Goal: Task Accomplishment & Management: Complete application form

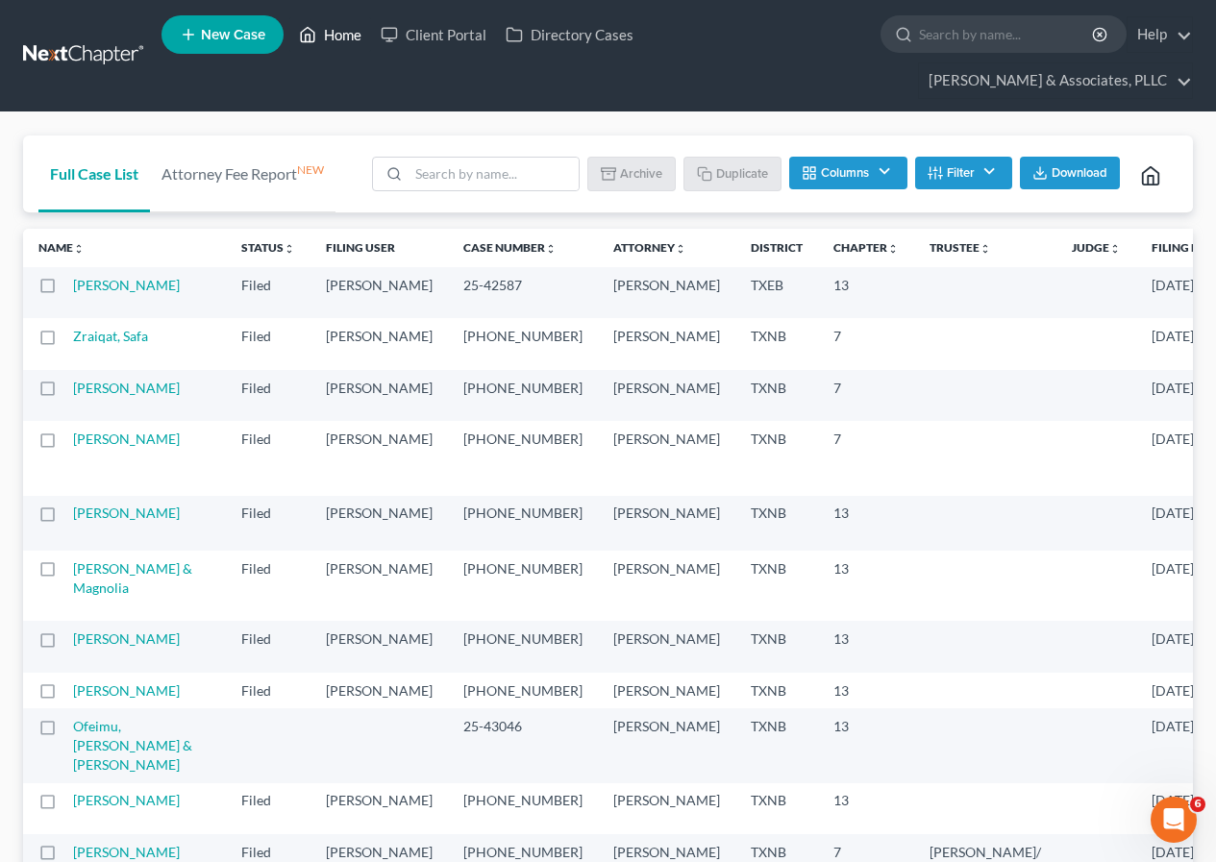
click at [333, 35] on link "Home" at bounding box center [330, 34] width 82 height 35
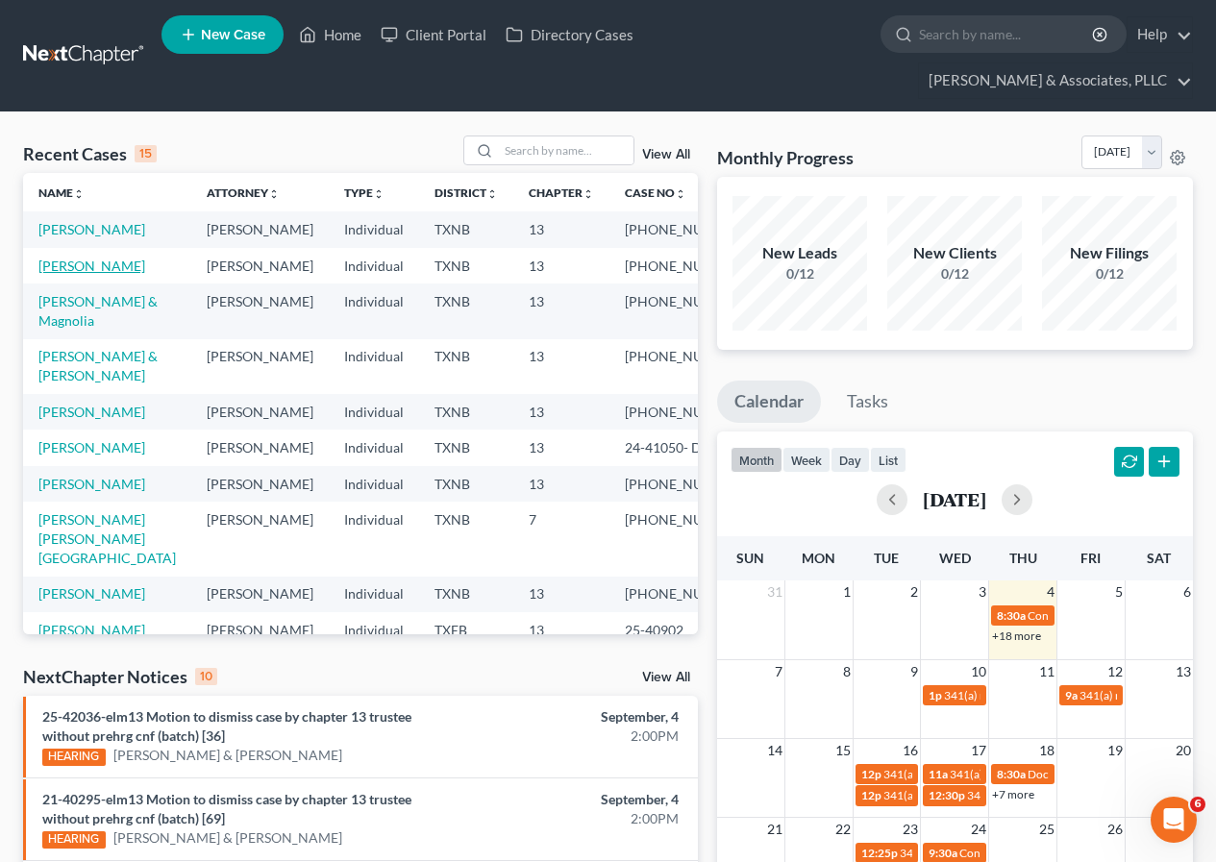
click at [83, 274] on link "[PERSON_NAME]" at bounding box center [91, 266] width 107 height 16
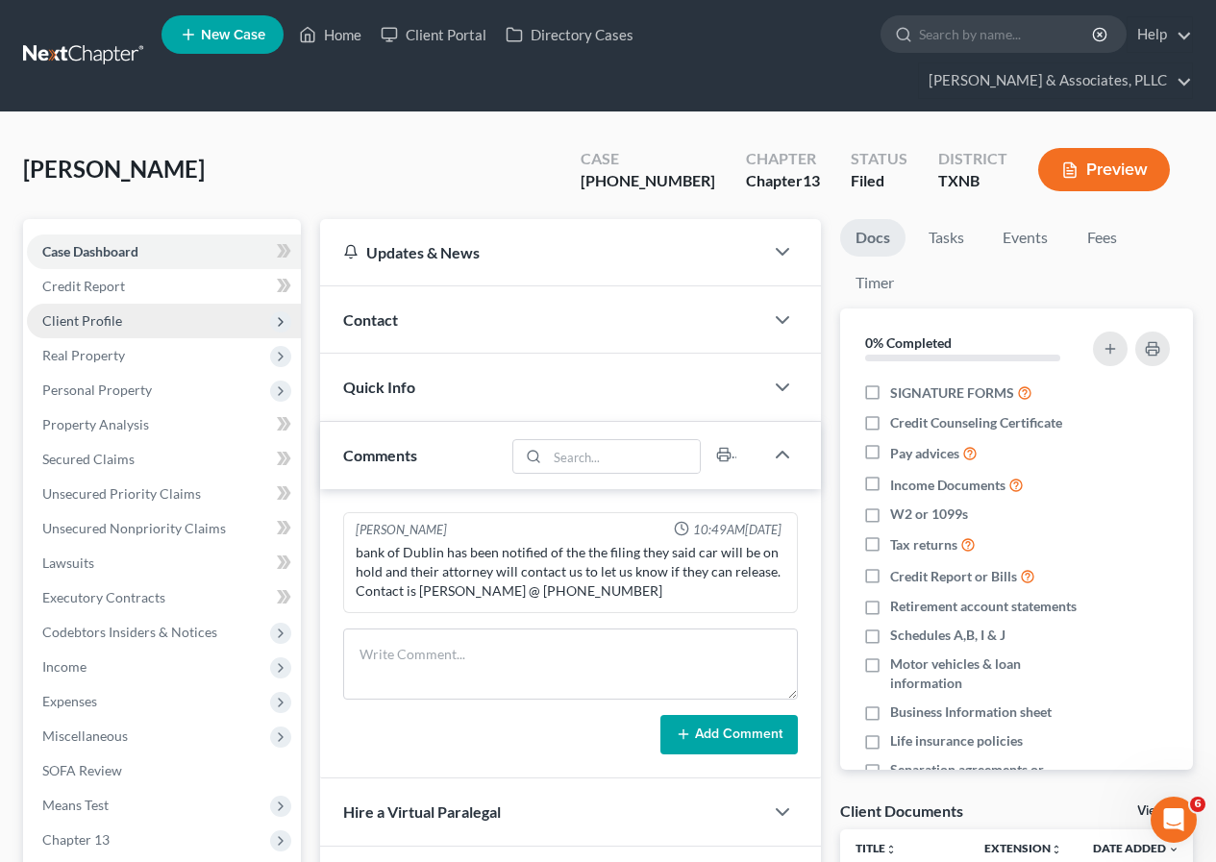
click at [100, 325] on span "Client Profile" at bounding box center [82, 320] width 80 height 16
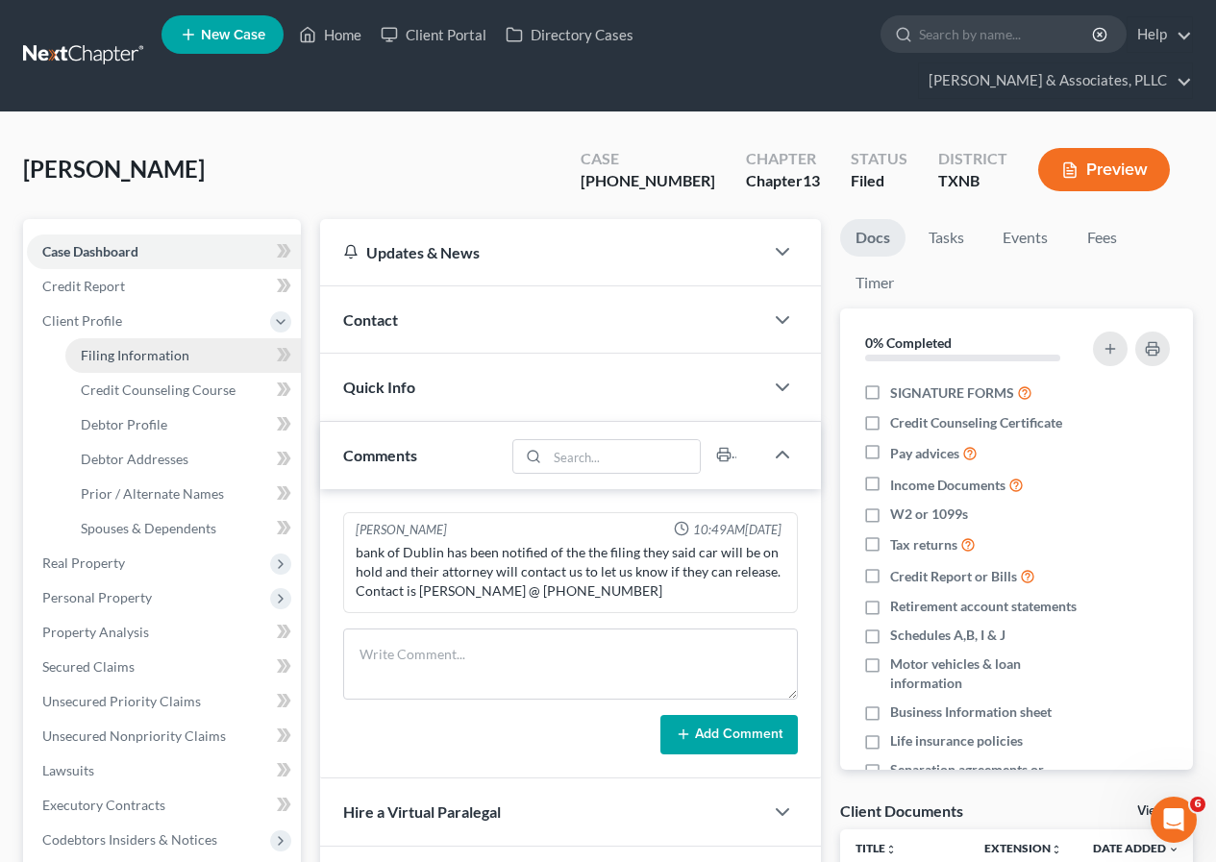
click at [111, 353] on span "Filing Information" at bounding box center [135, 355] width 109 height 16
select select "1"
select select "0"
select select "3"
select select "78"
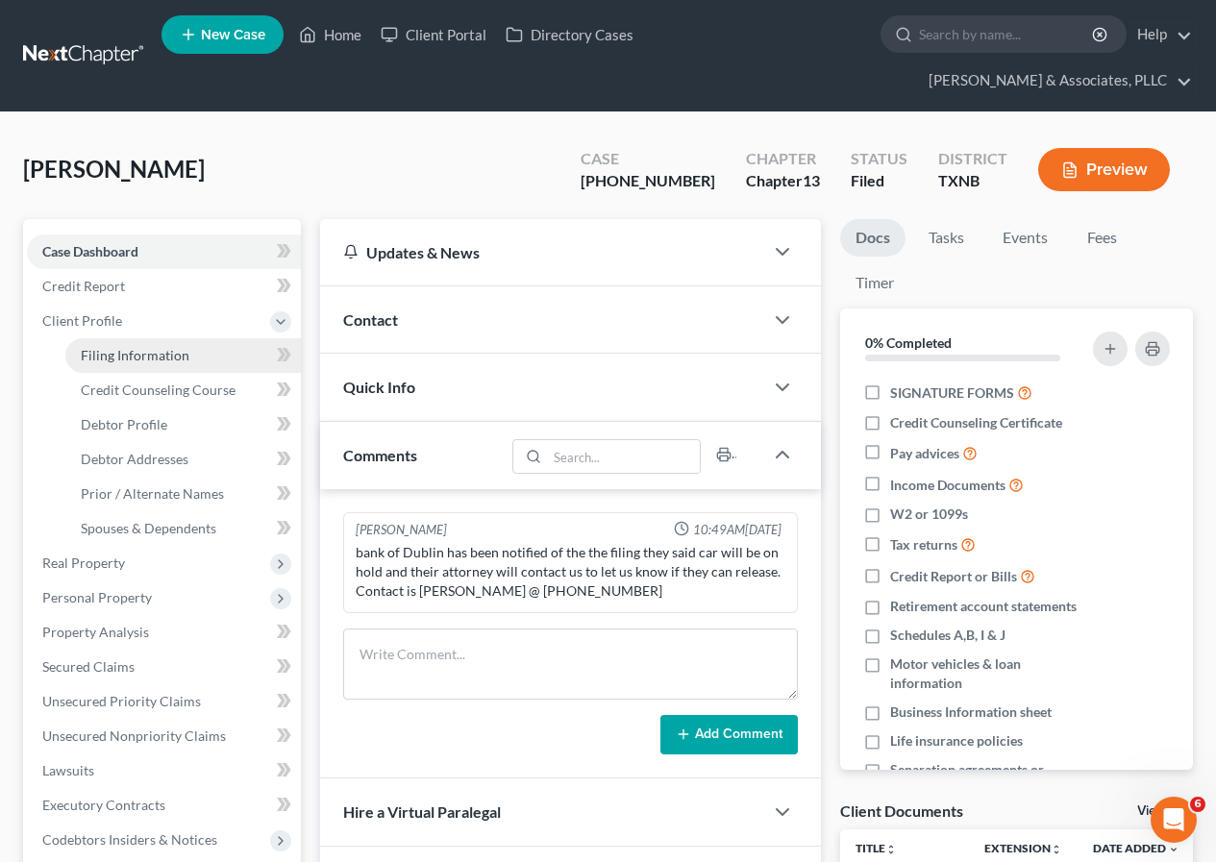
select select "0"
select select "45"
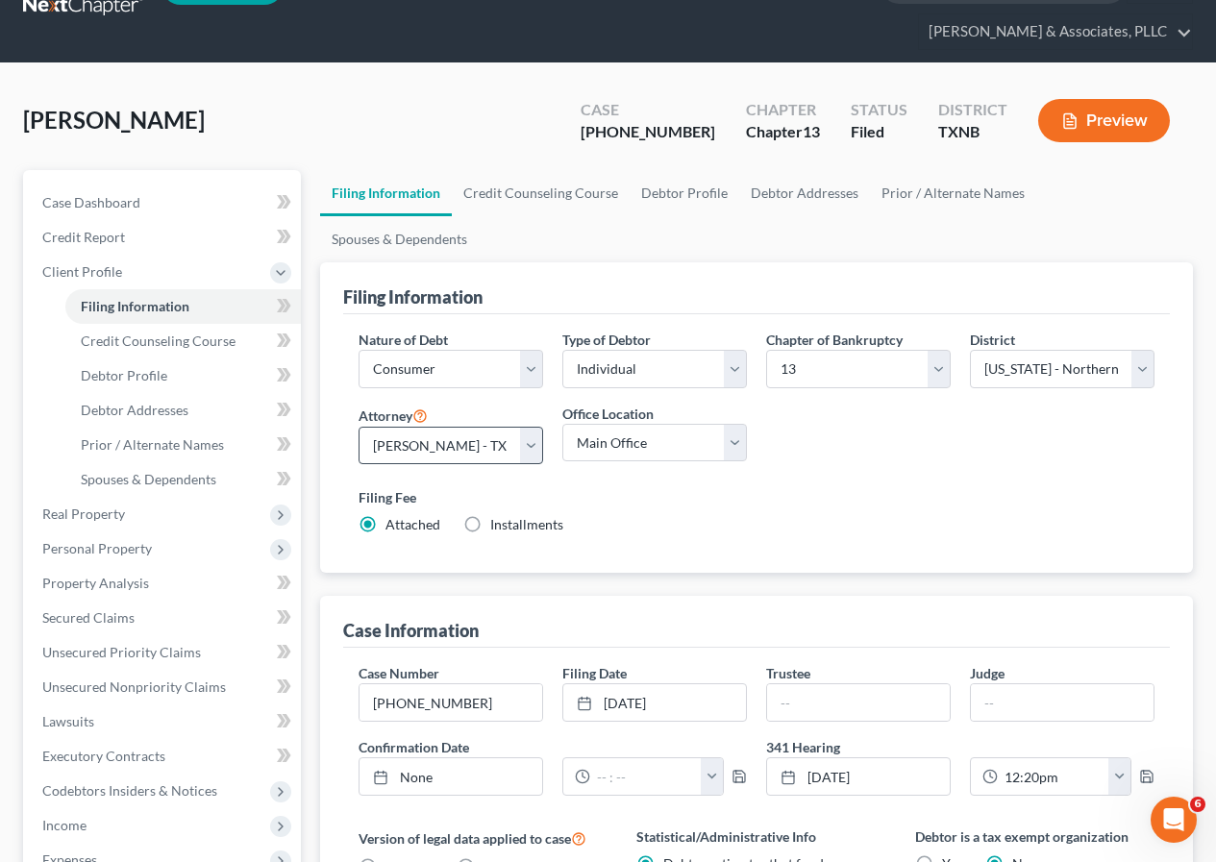
scroll to position [96, 0]
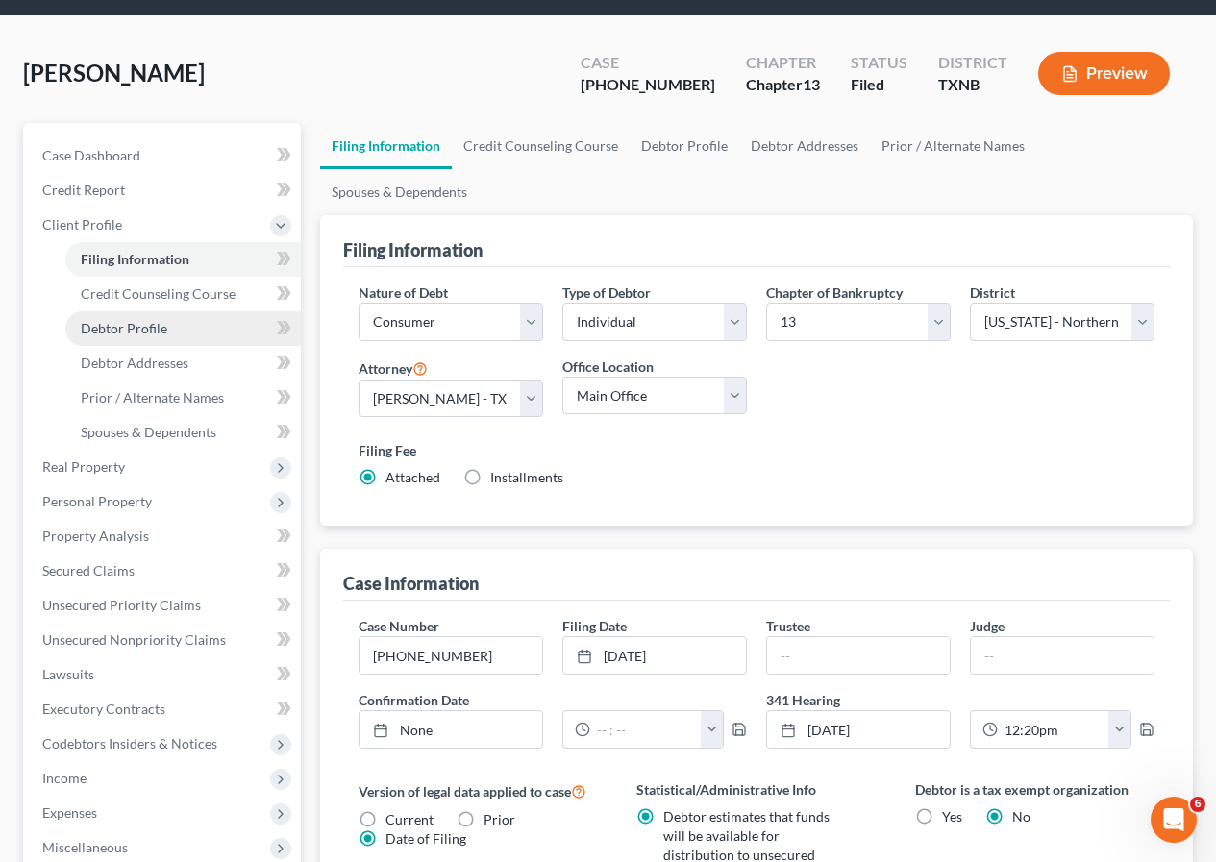
click at [129, 328] on span "Debtor Profile" at bounding box center [124, 328] width 87 height 16
select select "0"
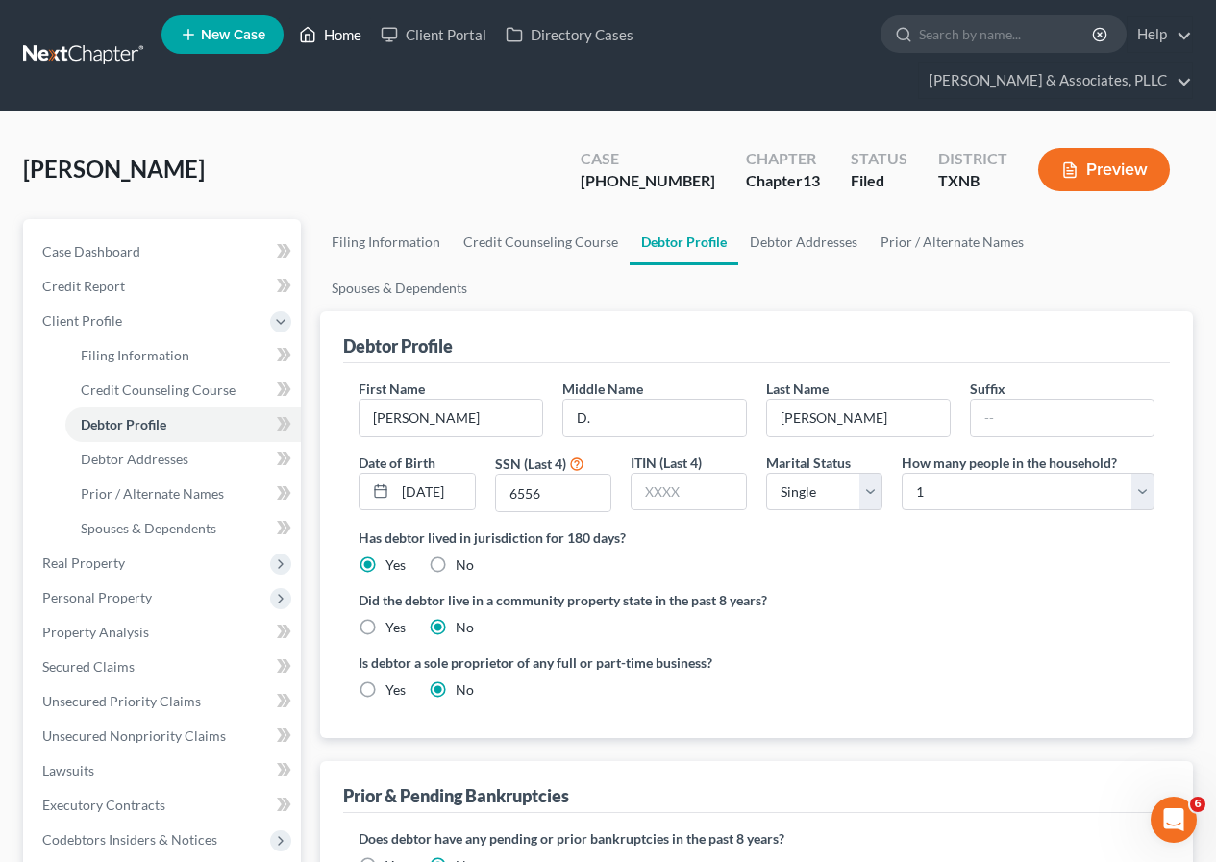
click at [345, 30] on link "Home" at bounding box center [330, 34] width 82 height 35
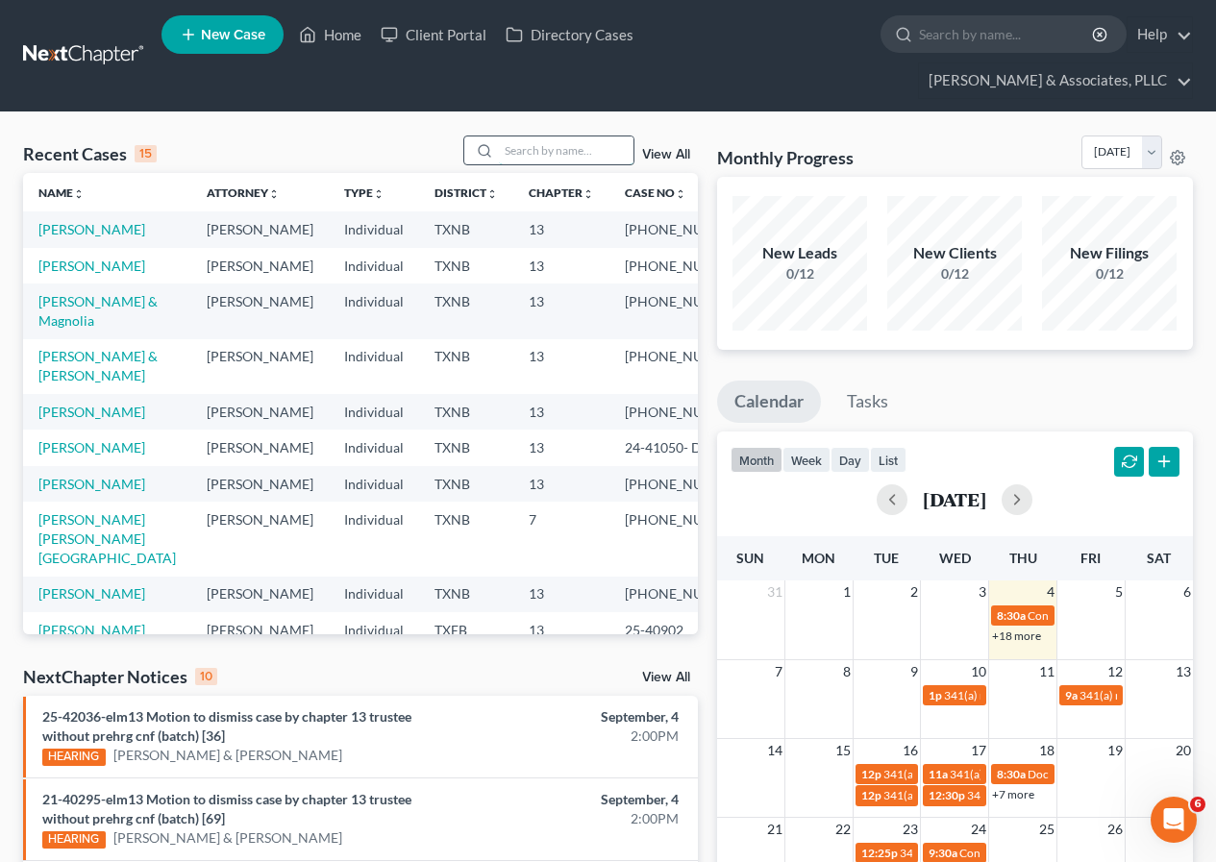
click at [507, 148] on input "search" at bounding box center [566, 150] width 135 height 28
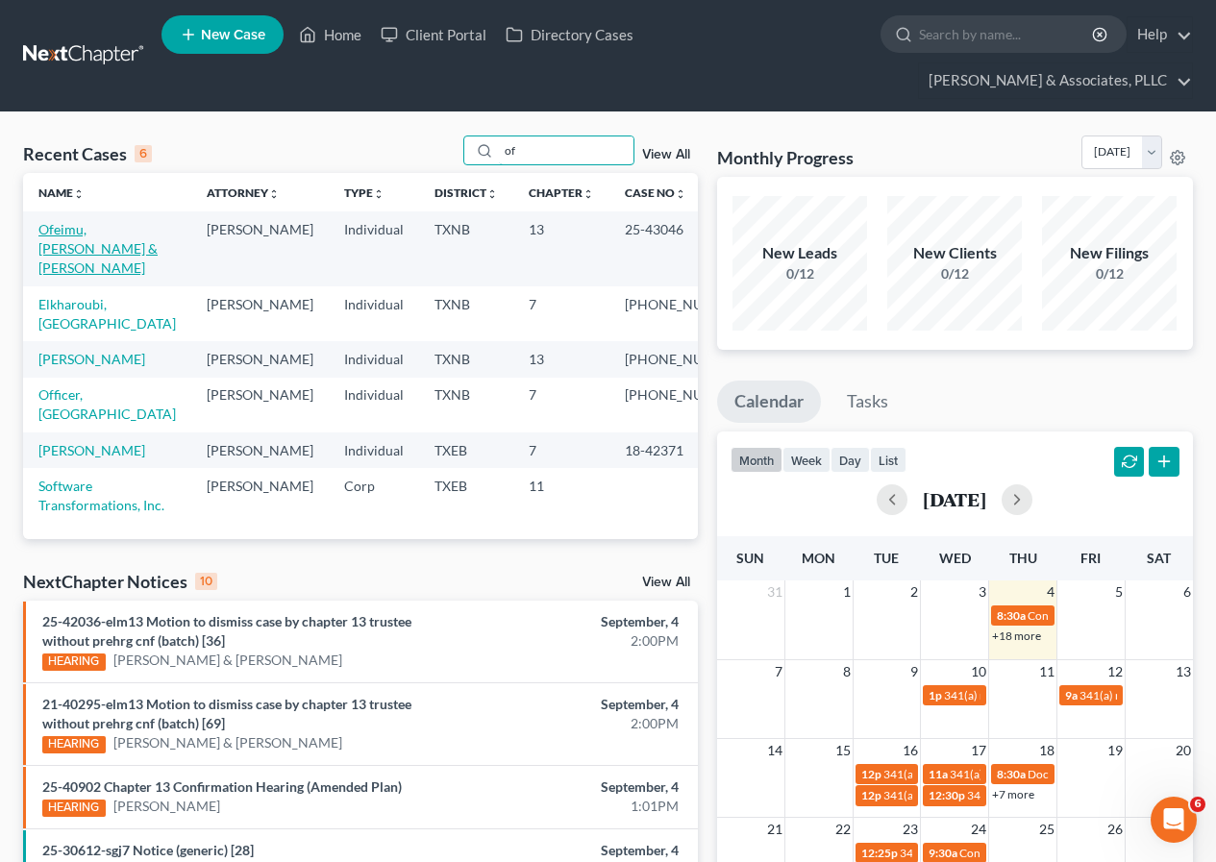
type input "of"
click at [119, 231] on link "Ofeimu, [PERSON_NAME] & [PERSON_NAME]" at bounding box center [97, 248] width 119 height 55
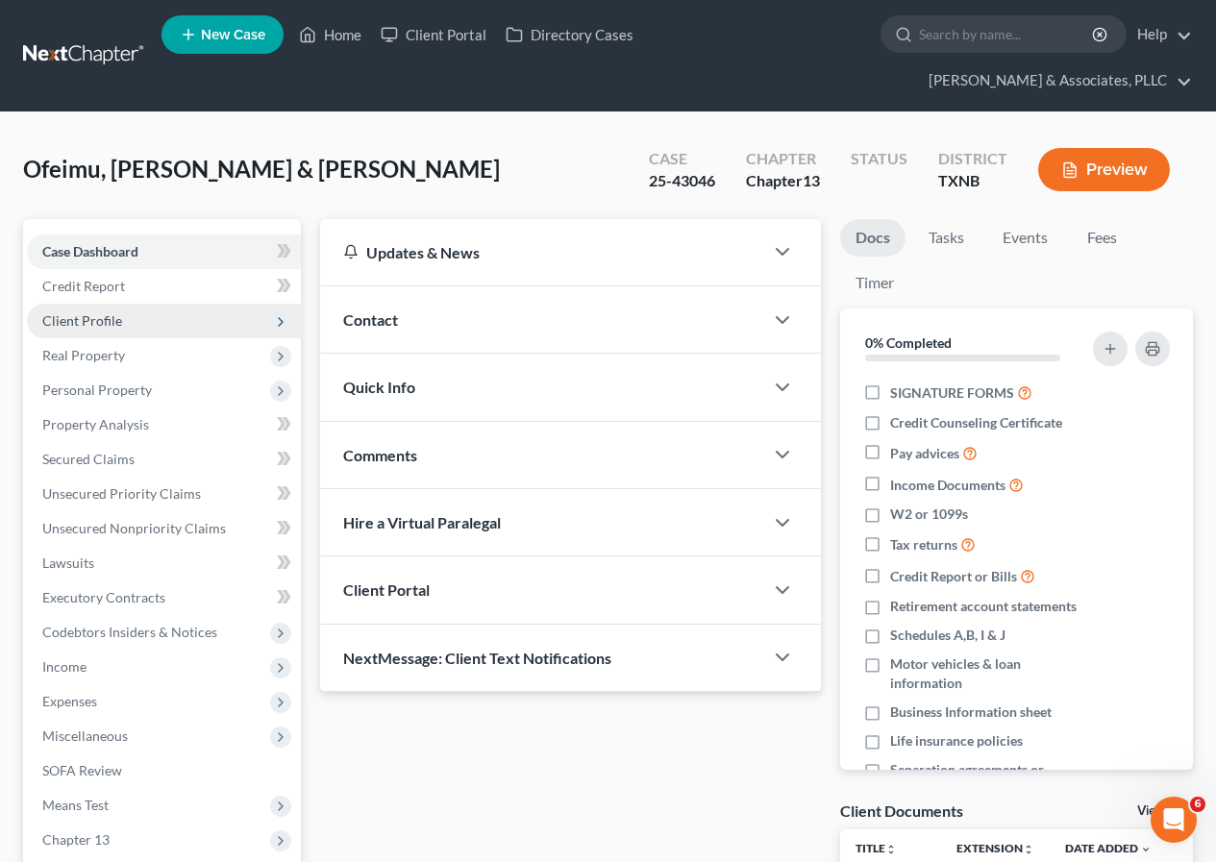
click at [112, 328] on span "Client Profile" at bounding box center [82, 320] width 80 height 16
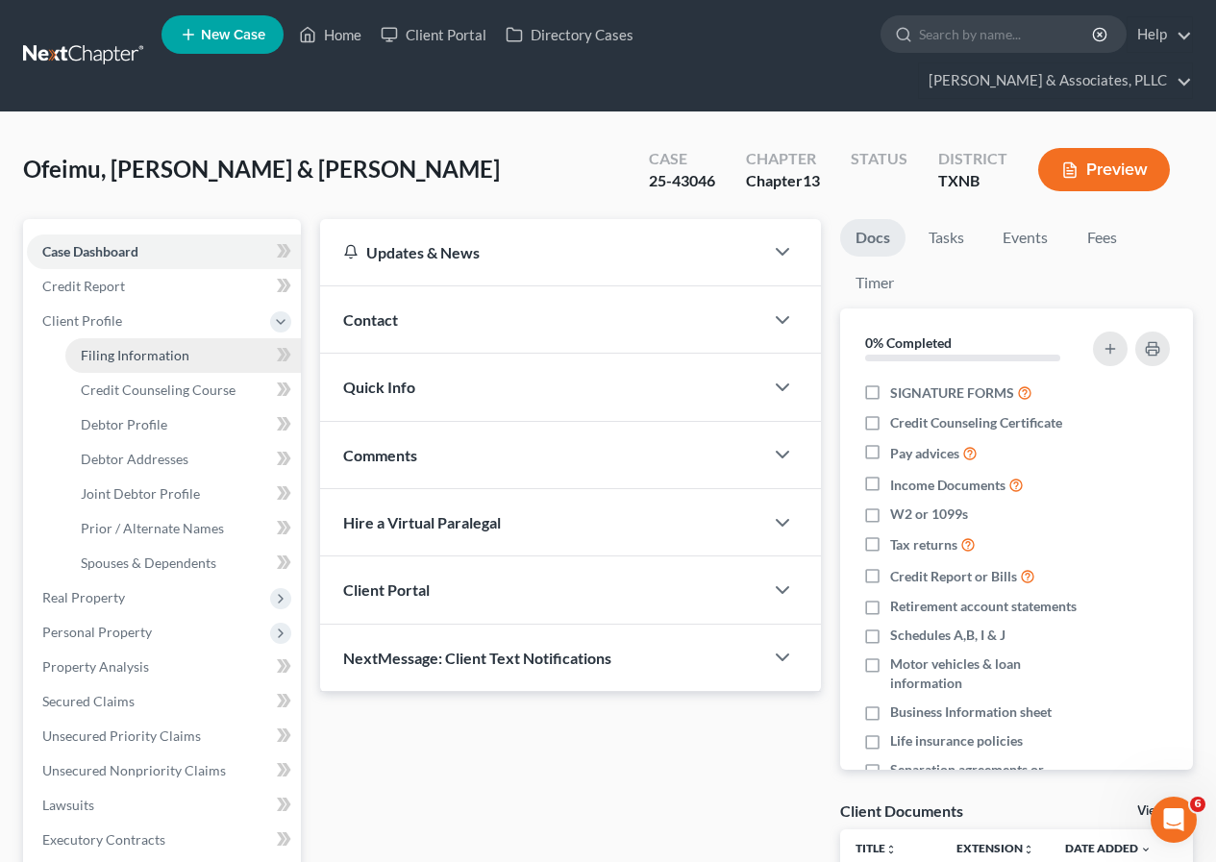
click at [127, 349] on span "Filing Information" at bounding box center [135, 355] width 109 height 16
select select "1"
select select "3"
select select "78"
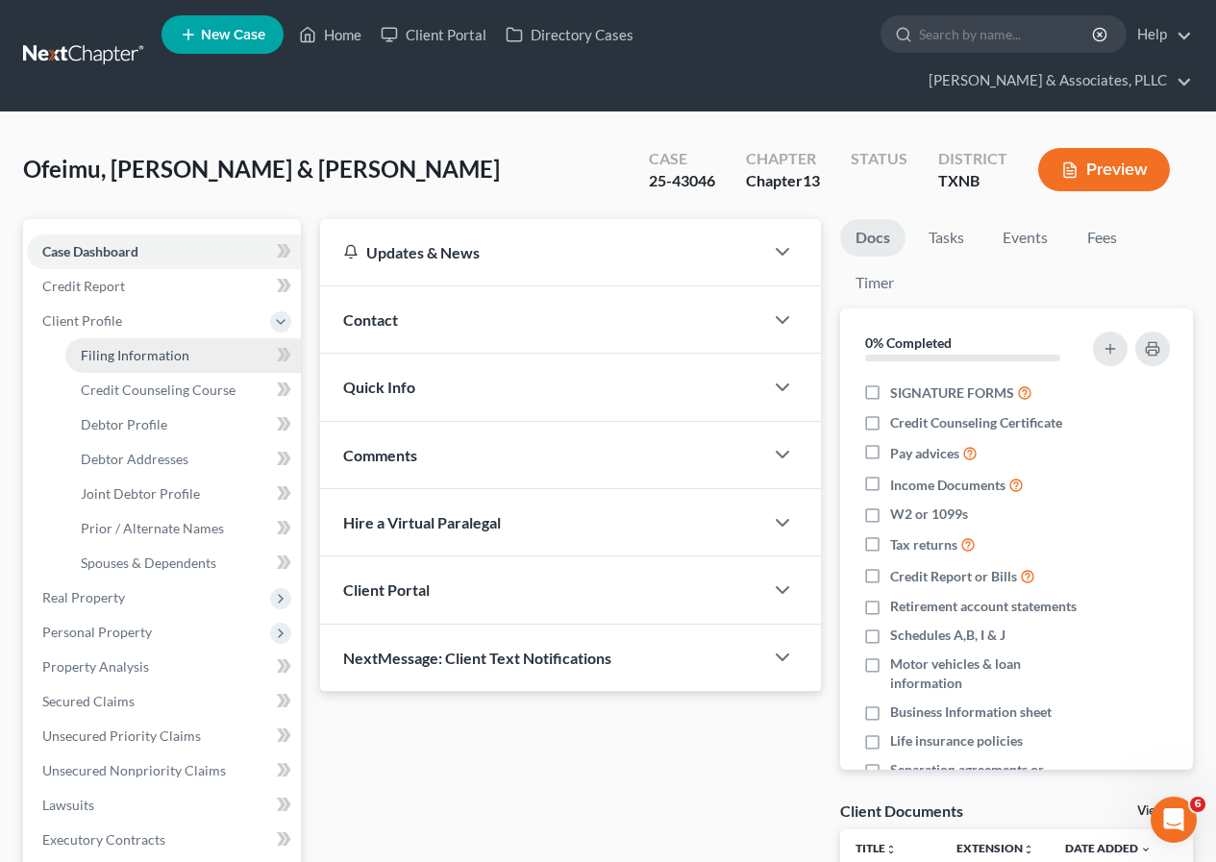
select select "0"
select select "45"
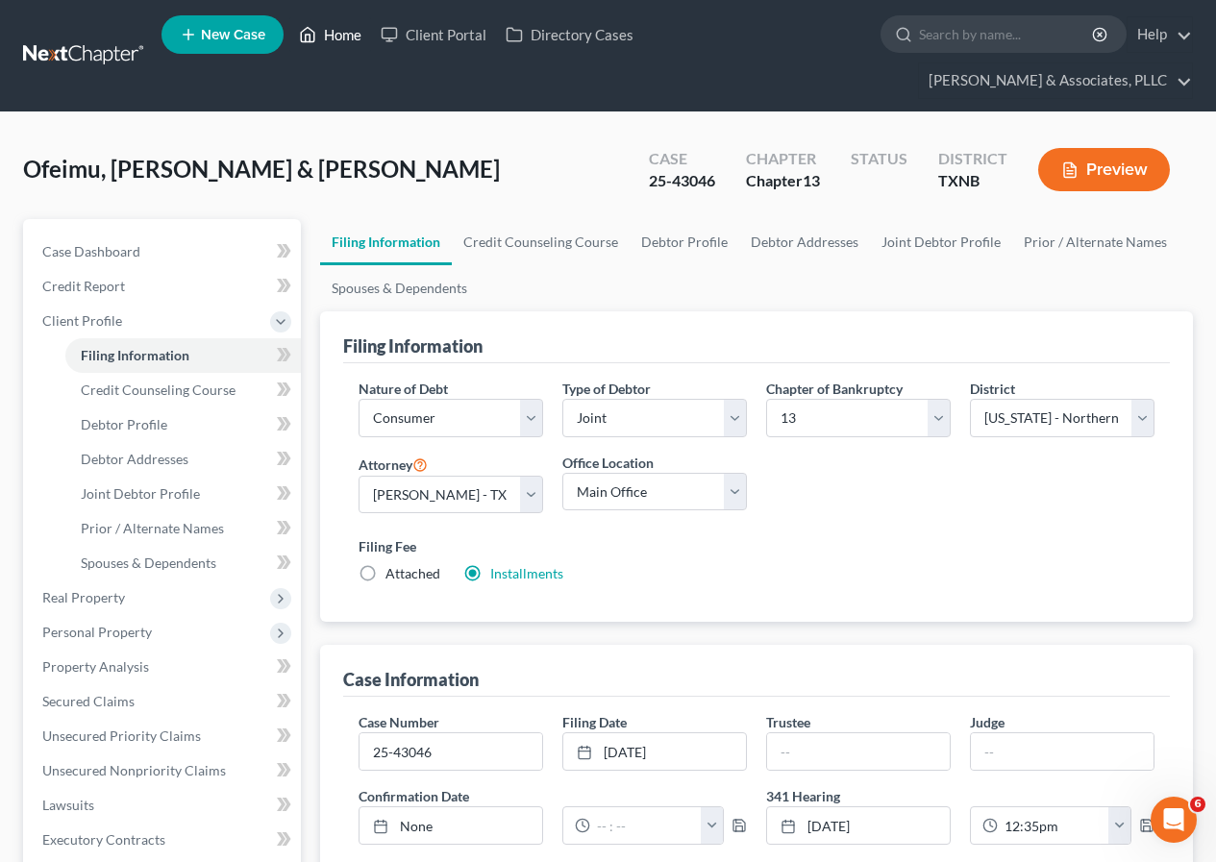
click at [346, 33] on link "Home" at bounding box center [330, 34] width 82 height 35
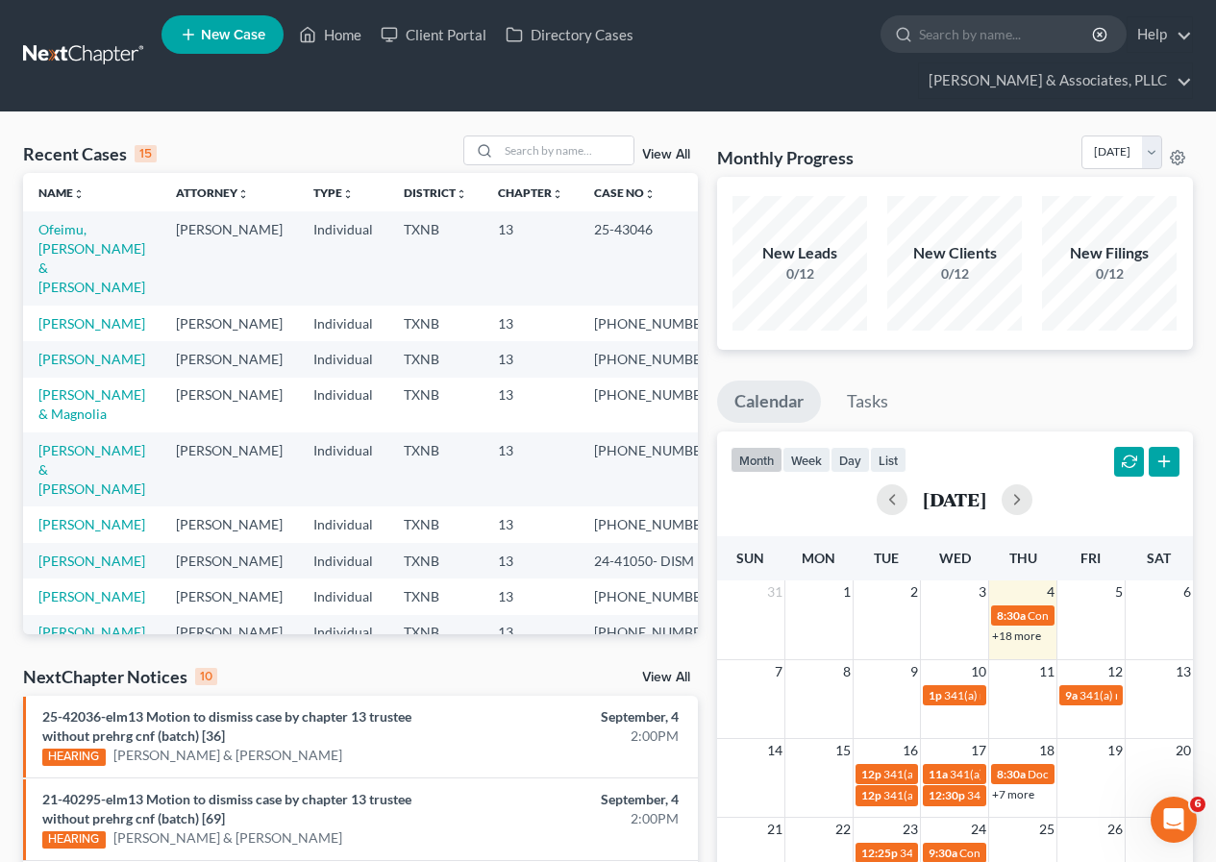
click at [668, 154] on link "View All" at bounding box center [666, 154] width 48 height 13
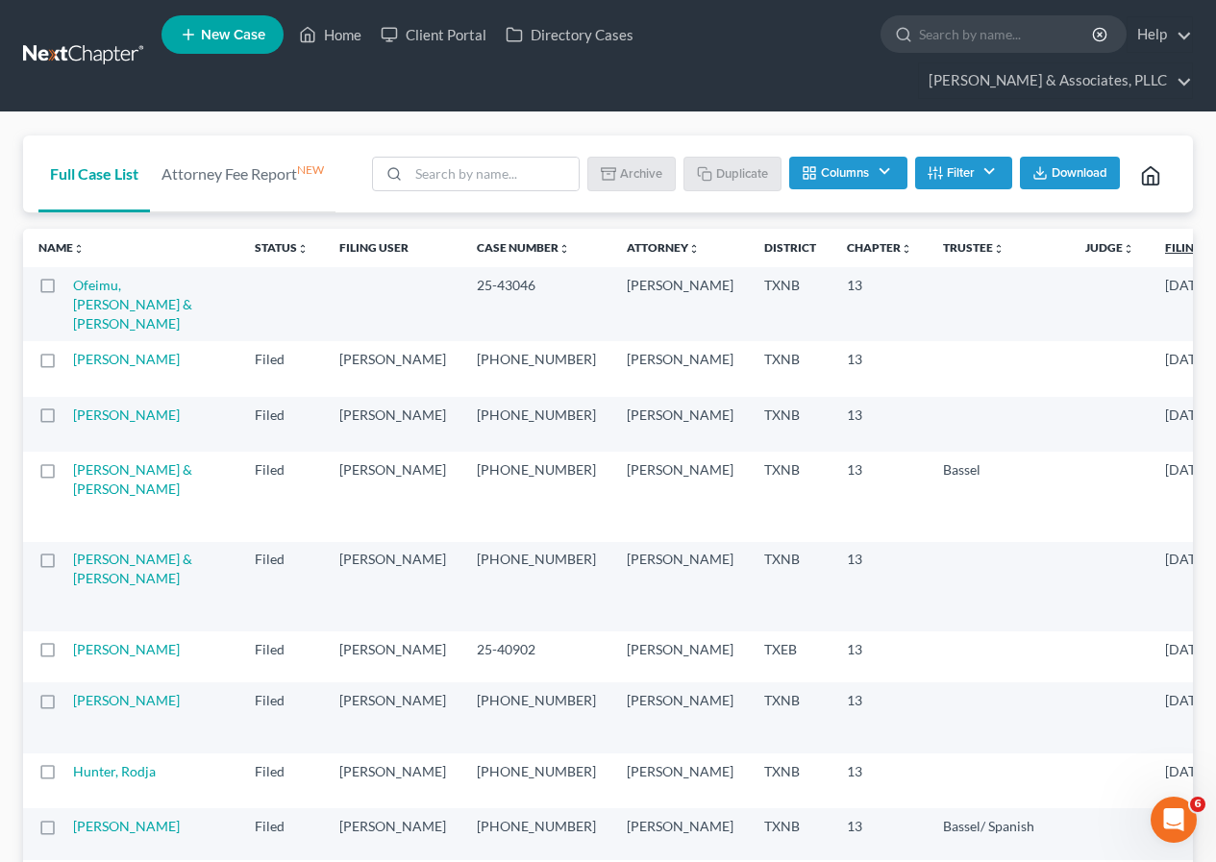
click at [1165, 249] on link "Filing Date unfold_more expand_more expand_less" at bounding box center [1205, 247] width 81 height 14
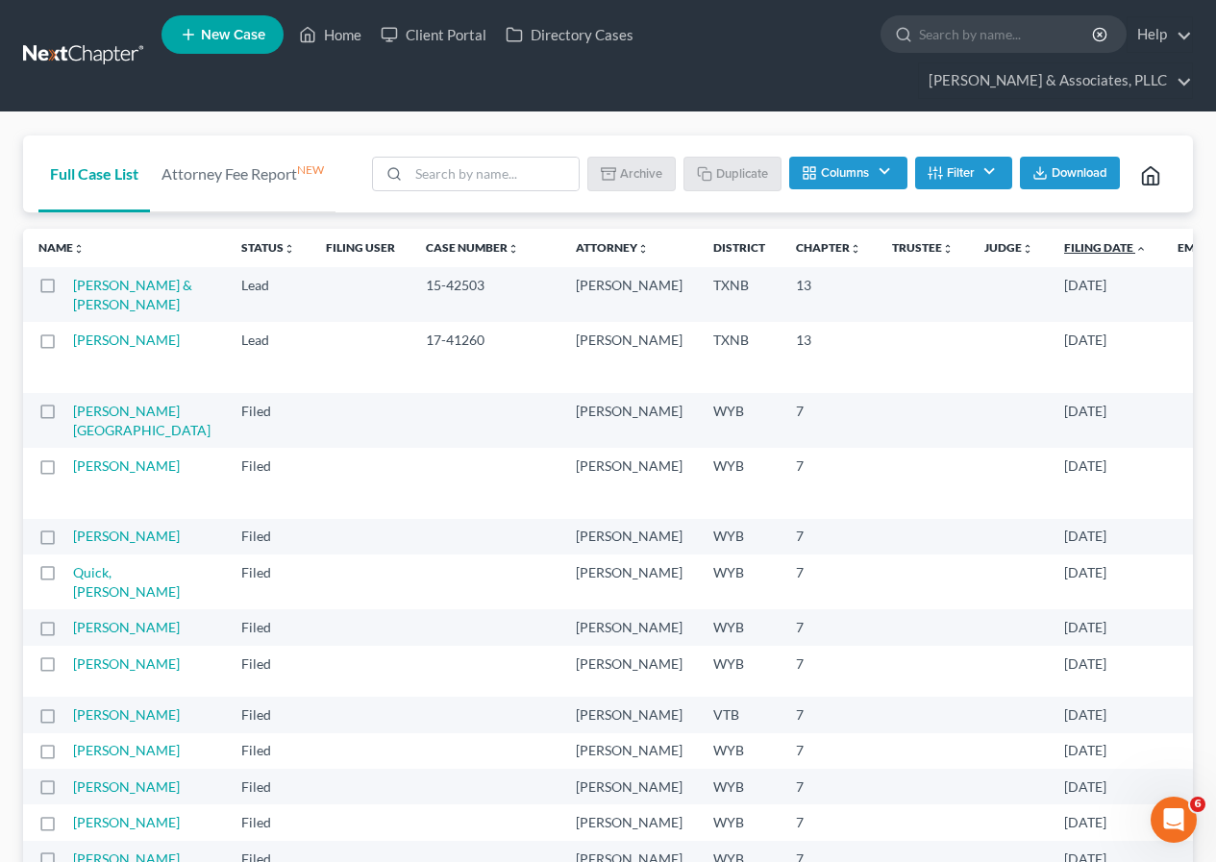
click at [1064, 249] on link "Filing Date unfold_more expand_more expand_less" at bounding box center [1105, 247] width 83 height 14
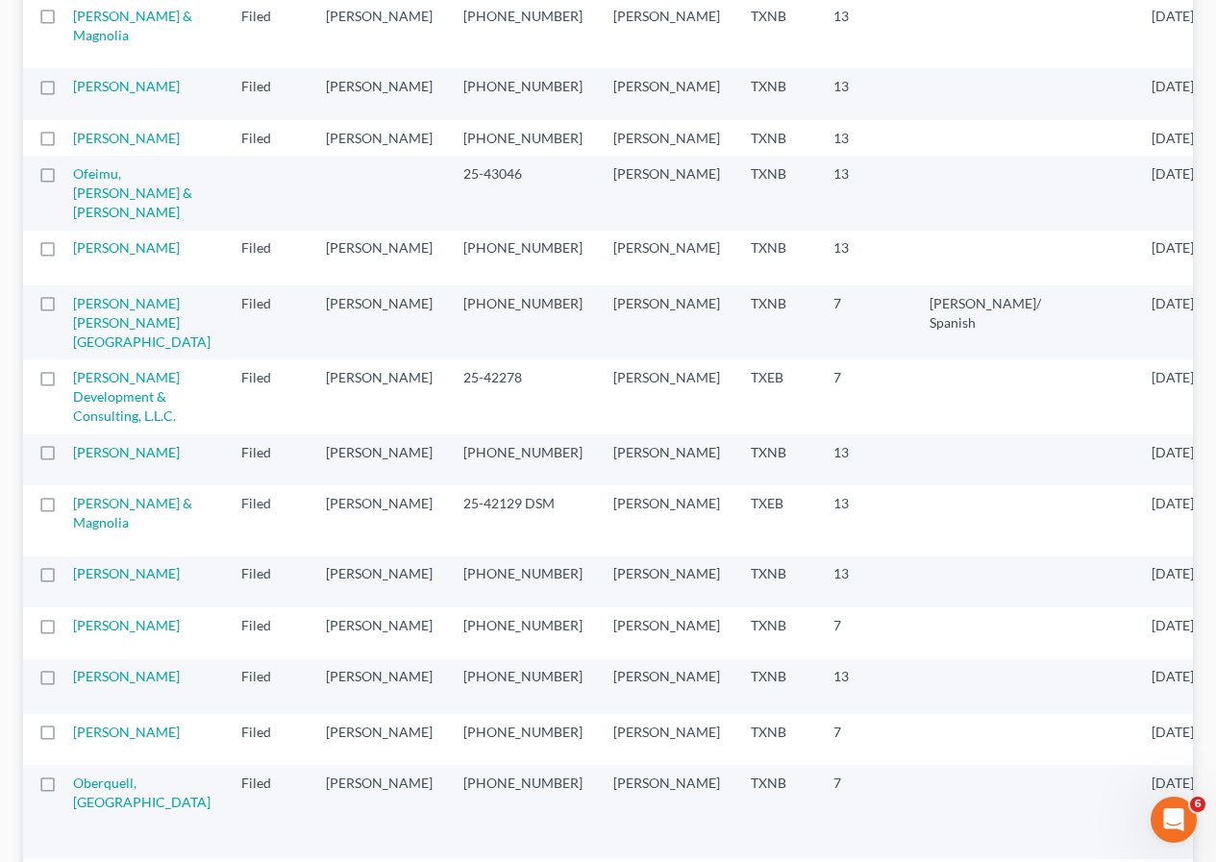
scroll to position [673, 0]
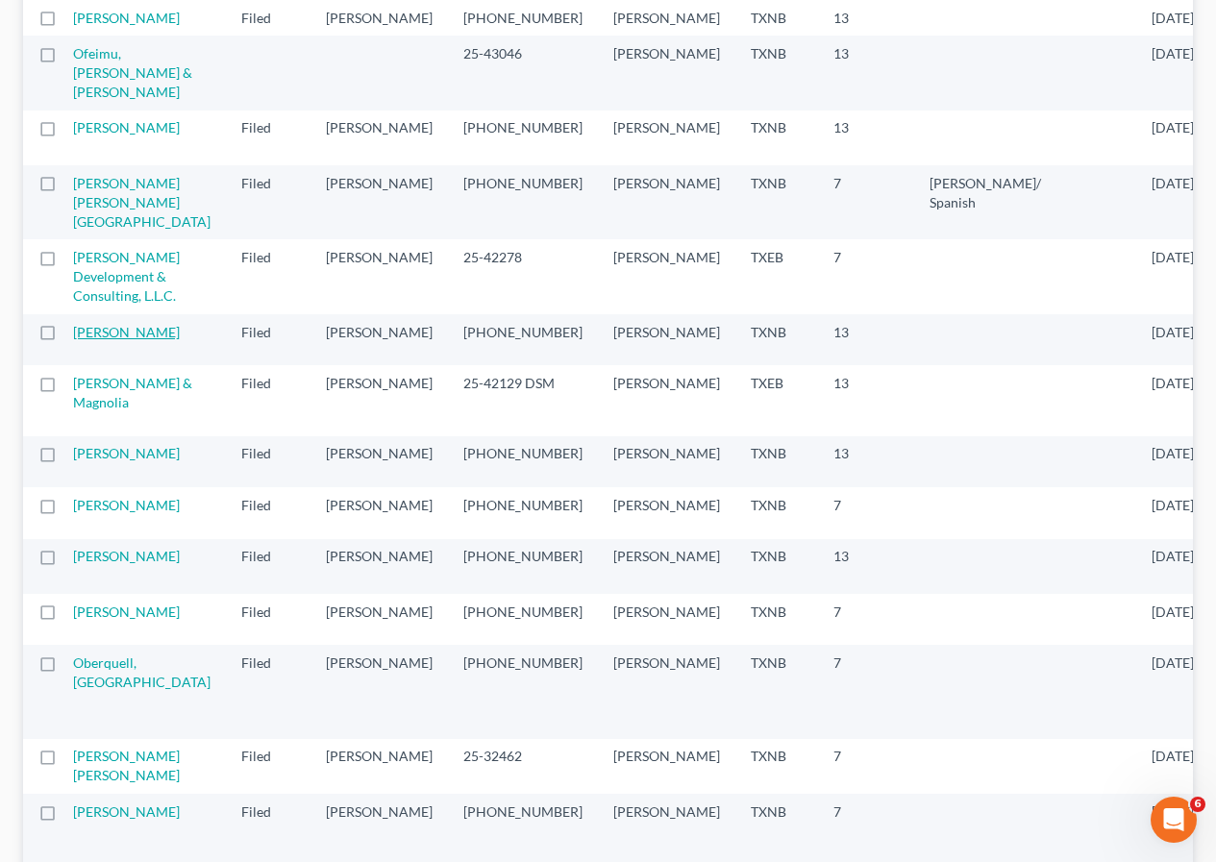
click at [100, 340] on link "[PERSON_NAME]" at bounding box center [126, 332] width 107 height 16
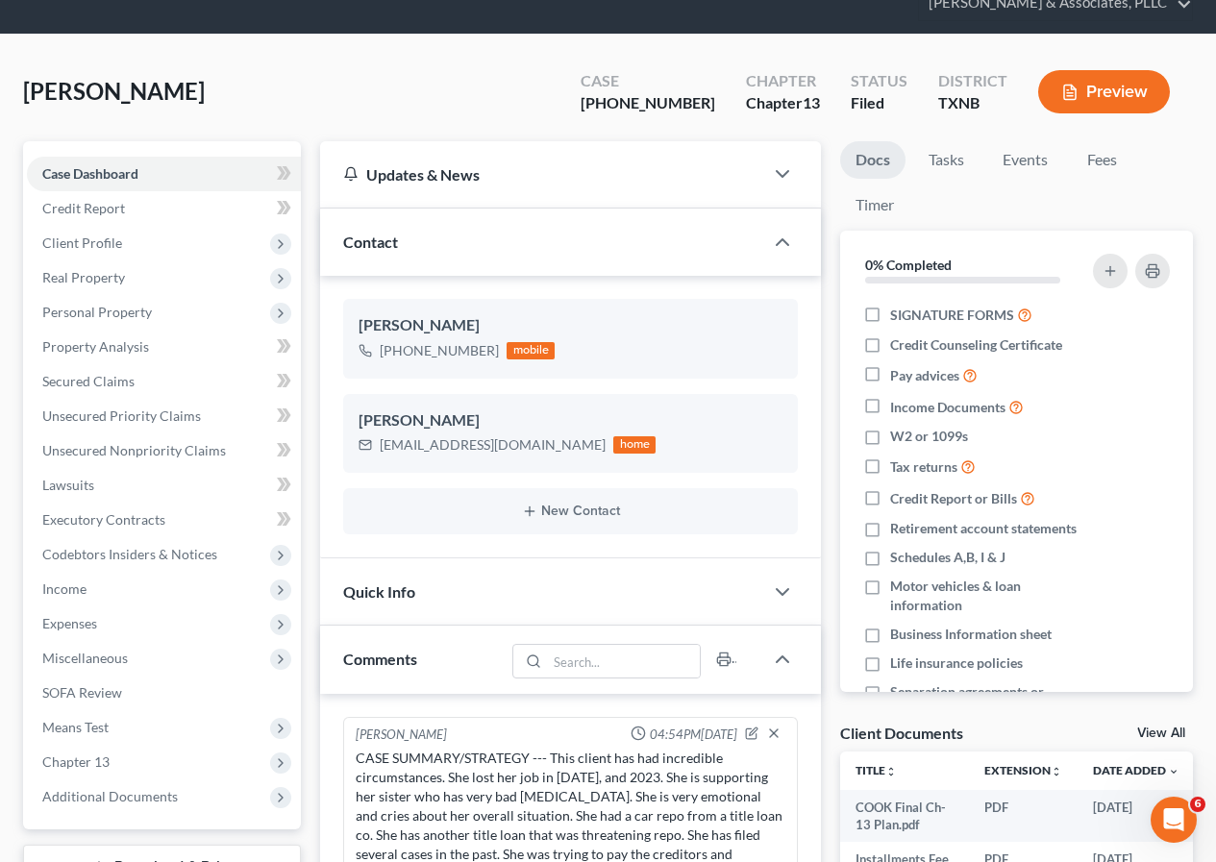
scroll to position [708, 0]
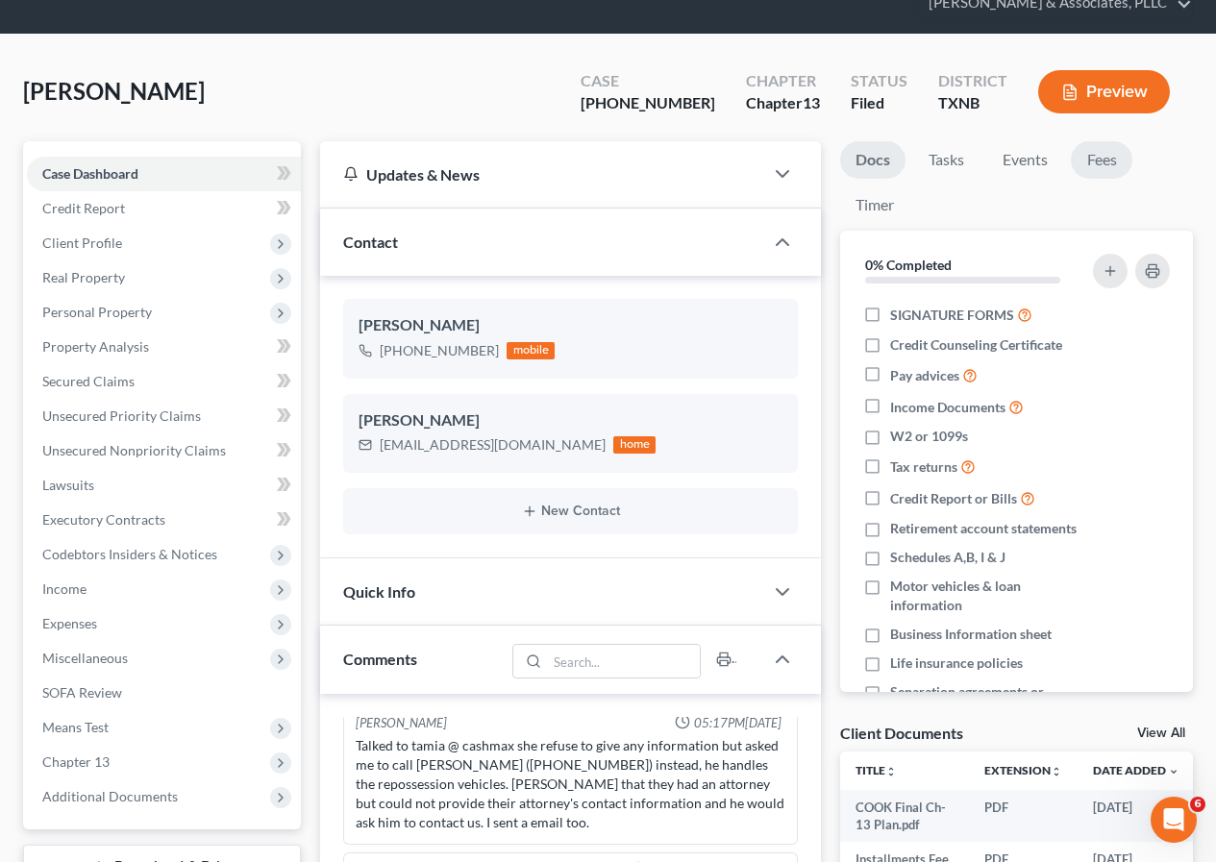
click at [1103, 163] on link "Fees" at bounding box center [1102, 159] width 62 height 37
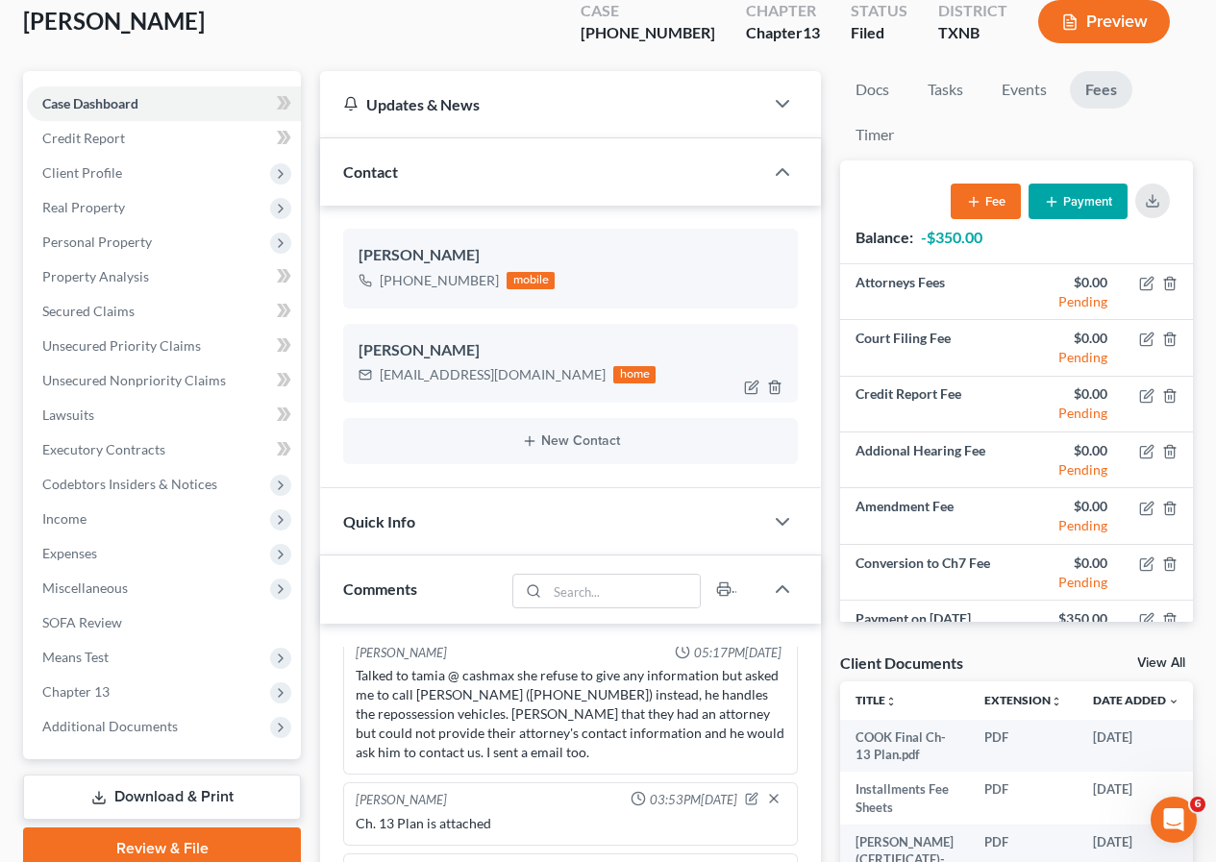
scroll to position [0, 0]
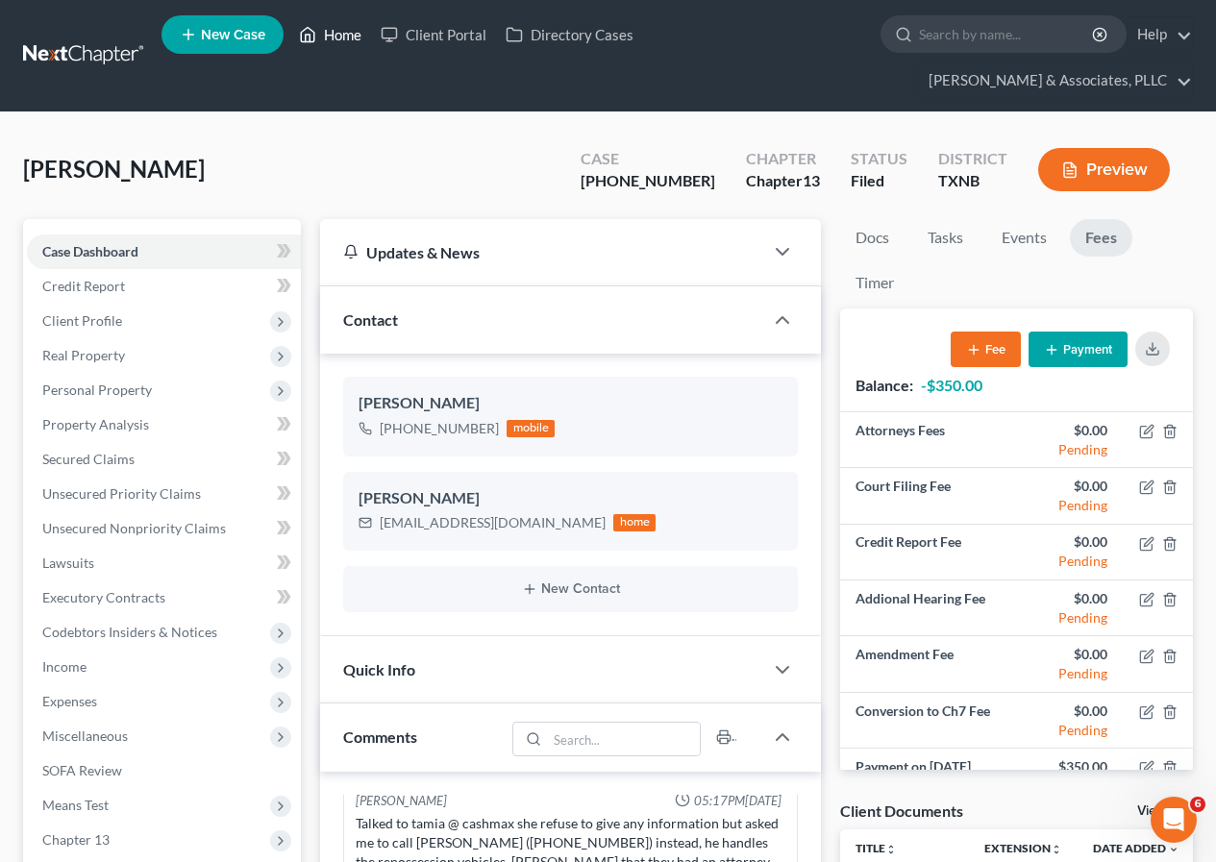
click at [343, 38] on link "Home" at bounding box center [330, 34] width 82 height 35
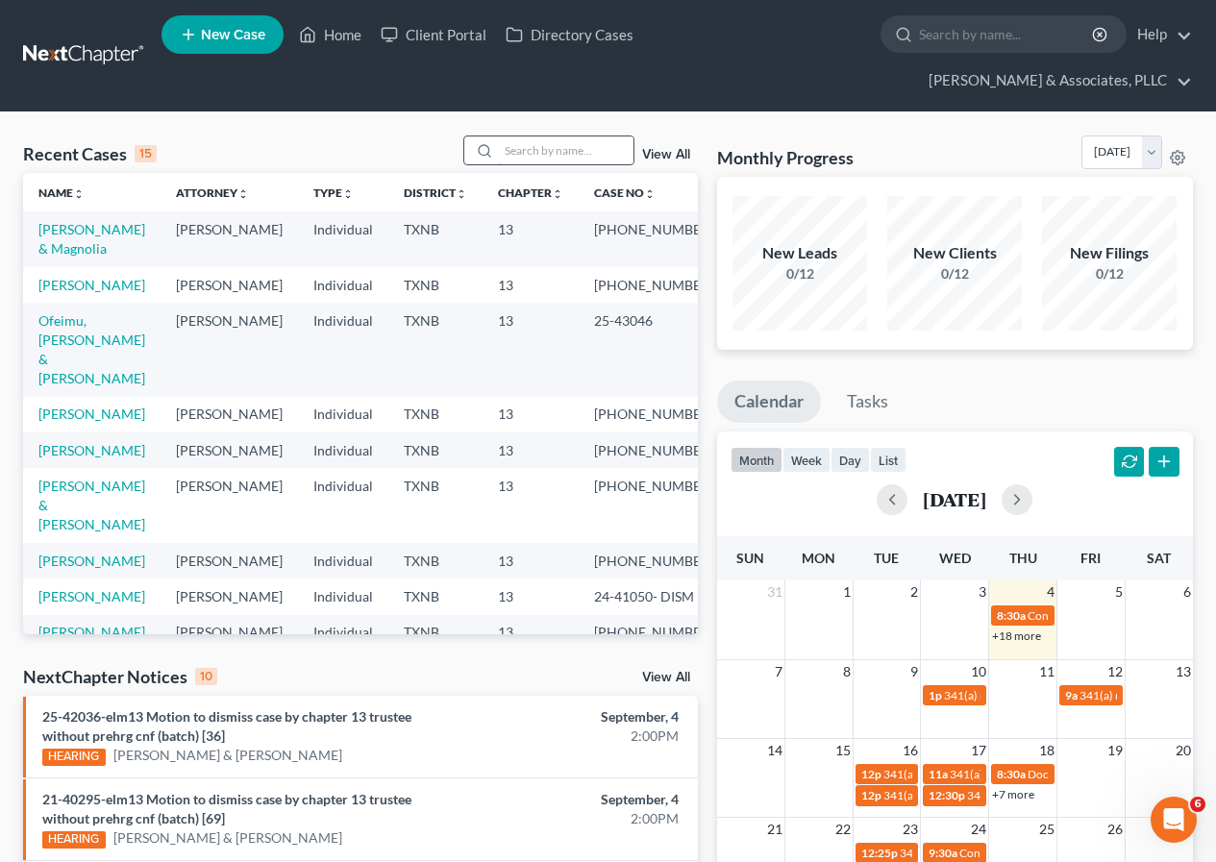
click at [520, 155] on input "search" at bounding box center [566, 150] width 135 height 28
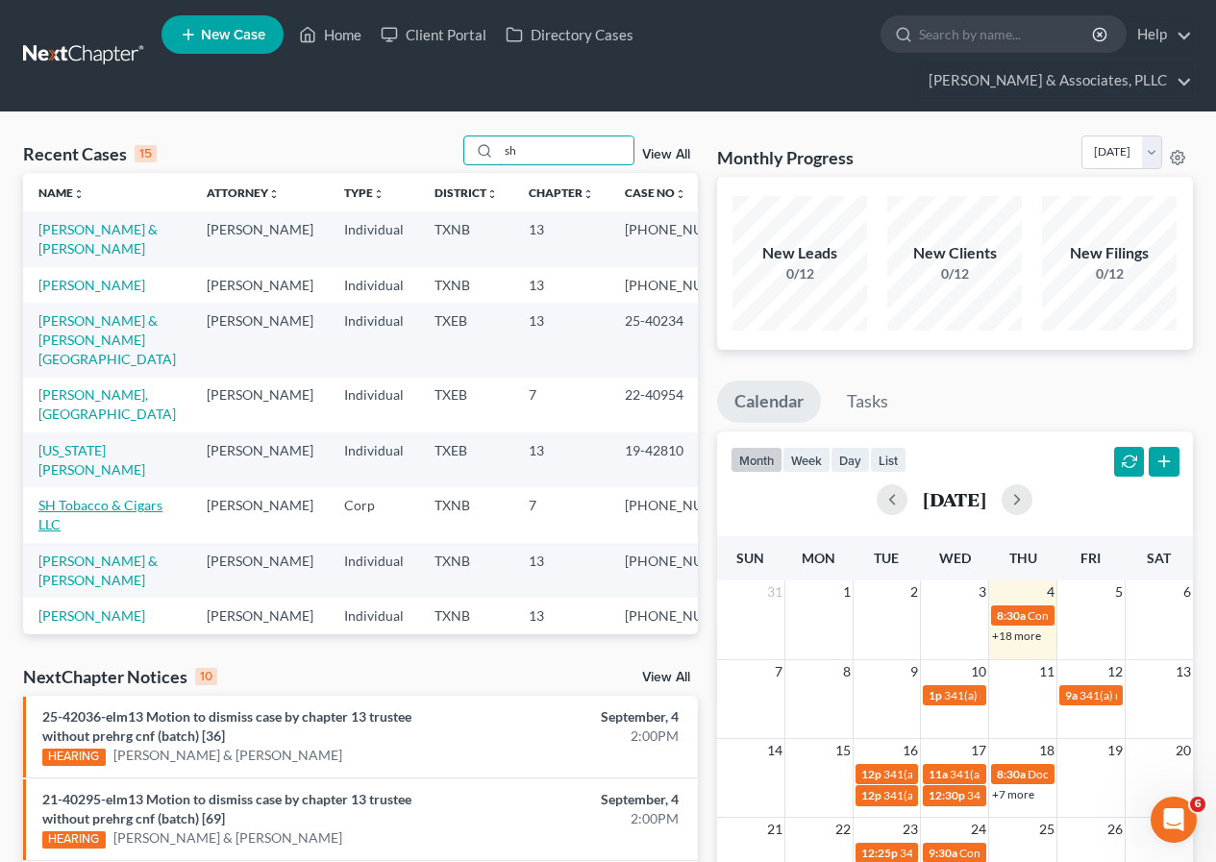
type input "sh"
click at [67, 507] on link "SH Tobacco & Cigars LLC" at bounding box center [100, 515] width 124 height 36
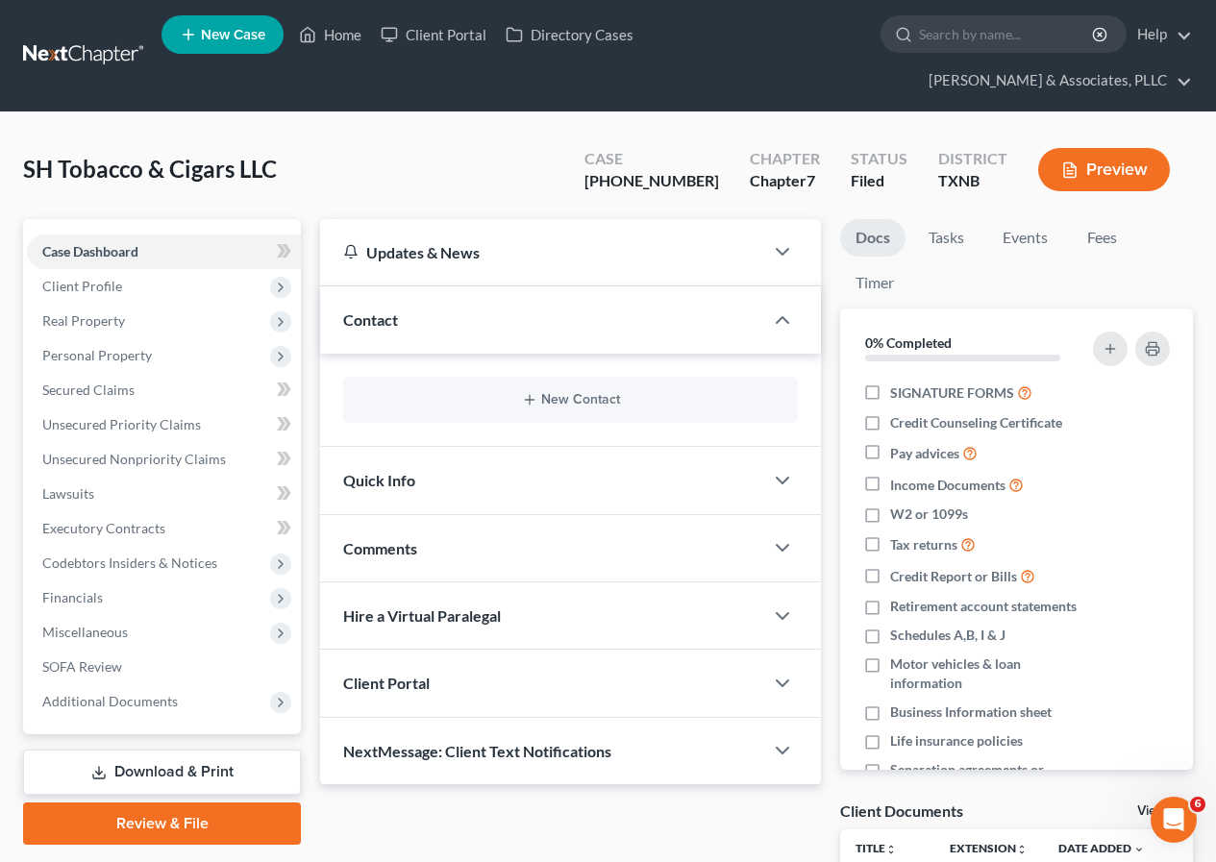
click at [373, 318] on span "Contact" at bounding box center [370, 319] width 55 height 18
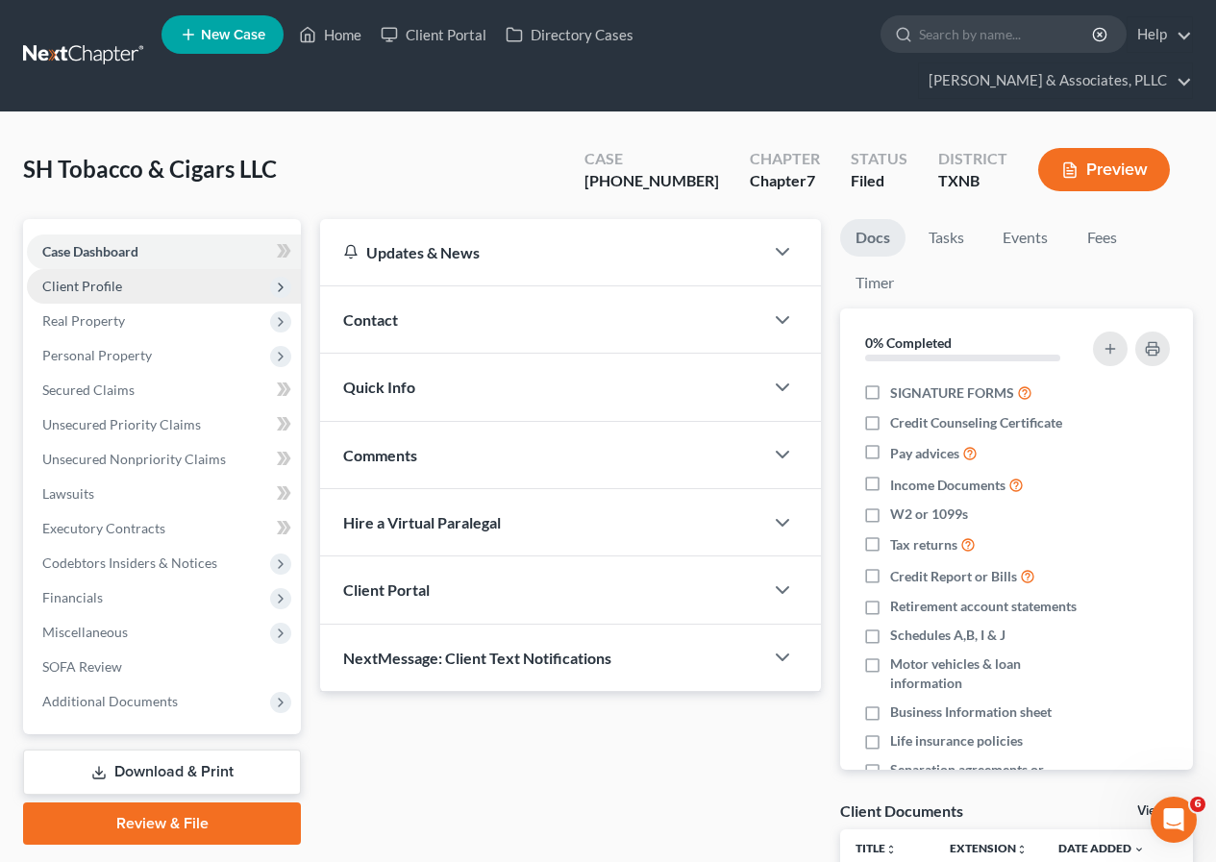
click at [116, 287] on span "Client Profile" at bounding box center [82, 286] width 80 height 16
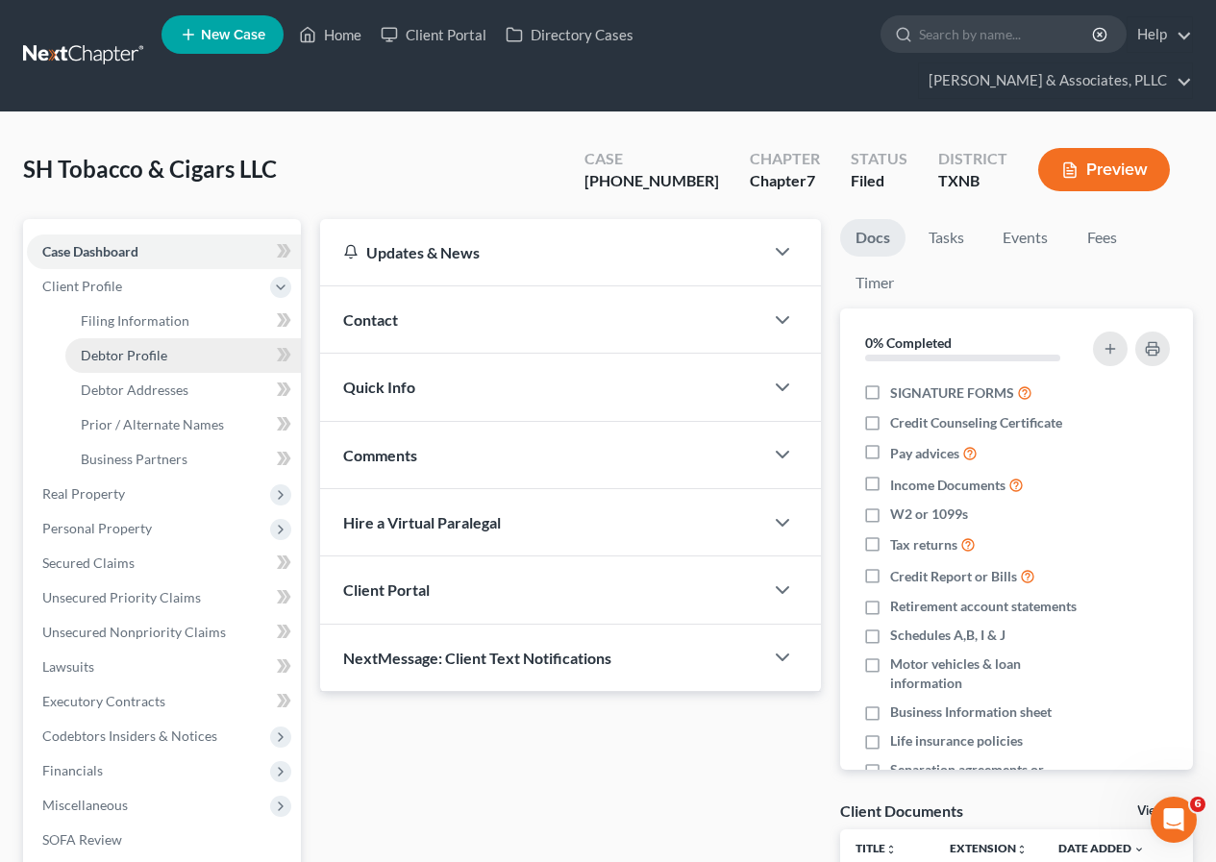
click at [142, 356] on span "Debtor Profile" at bounding box center [124, 355] width 87 height 16
